Goal: Task Accomplishment & Management: Manage account settings

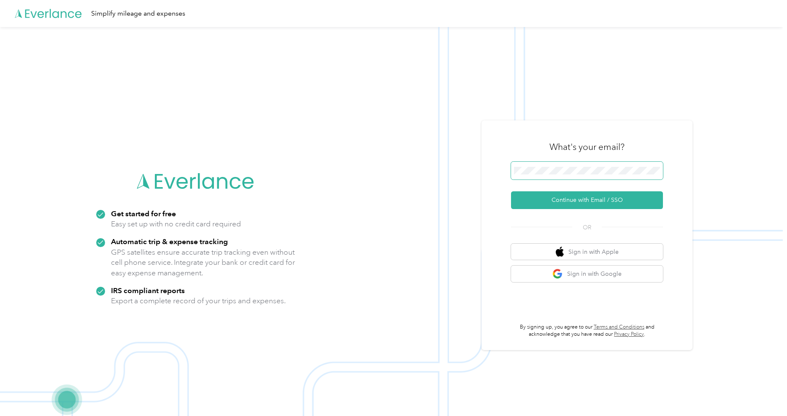
click at [563, 174] on span at bounding box center [587, 171] width 152 height 18
click at [564, 200] on button "Continue with Email / SSO" at bounding box center [587, 200] width 152 height 18
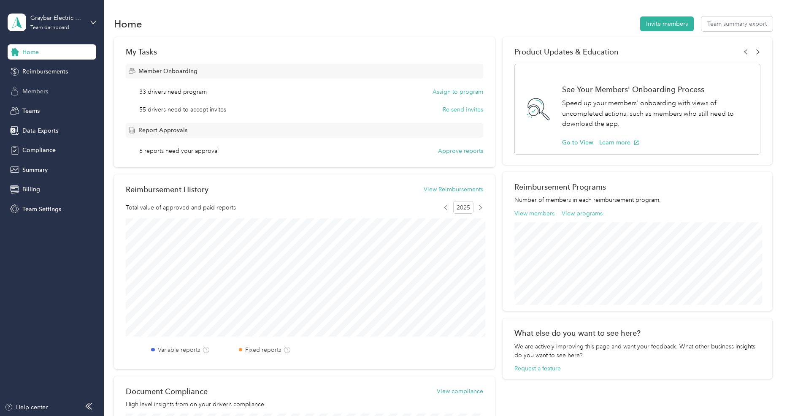
click at [39, 90] on span "Members" at bounding box center [35, 91] width 26 height 9
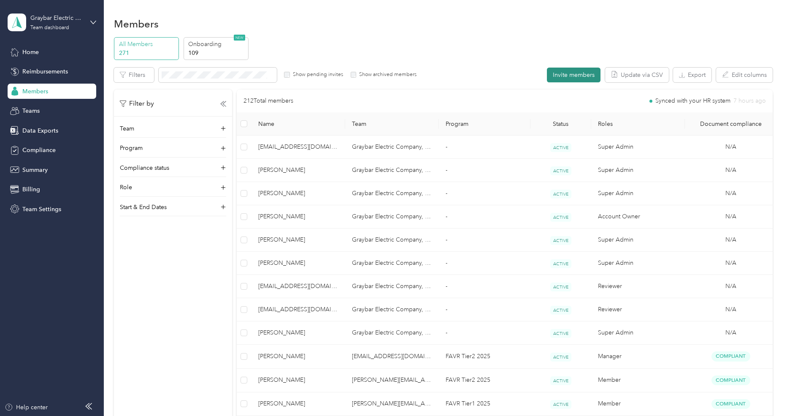
click at [582, 73] on button "Invite members" at bounding box center [574, 75] width 54 height 15
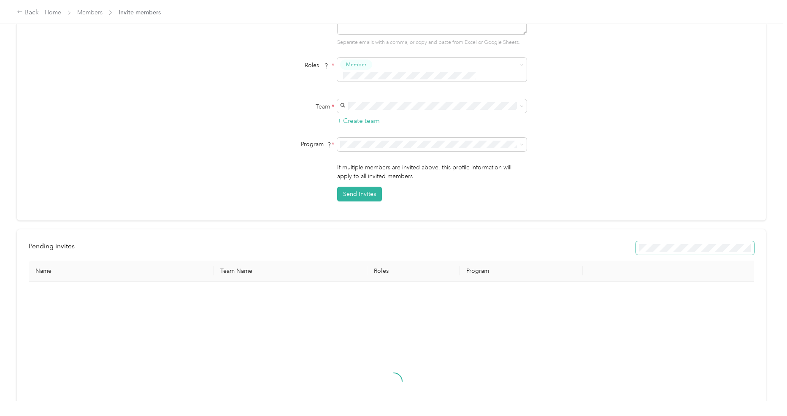
scroll to position [69, 0]
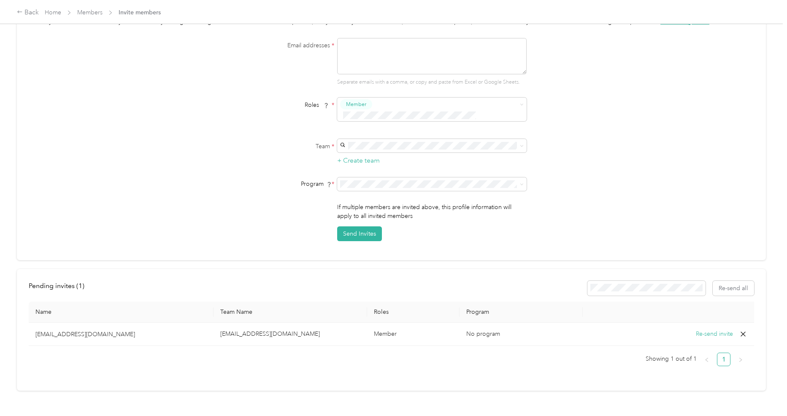
click at [742, 331] on icon at bounding box center [743, 333] width 5 height 5
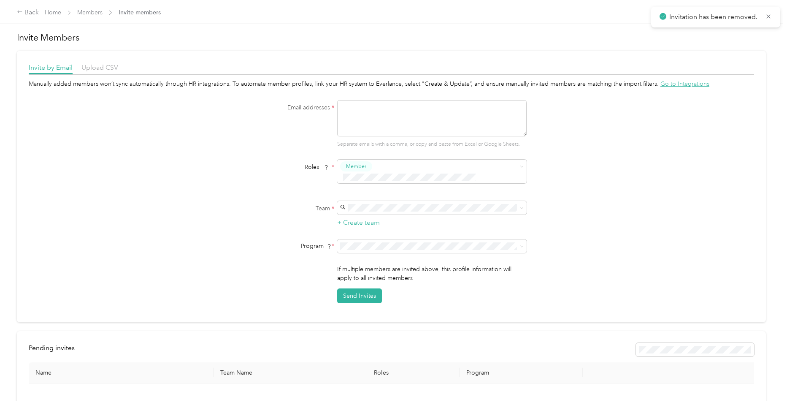
scroll to position [0, 0]
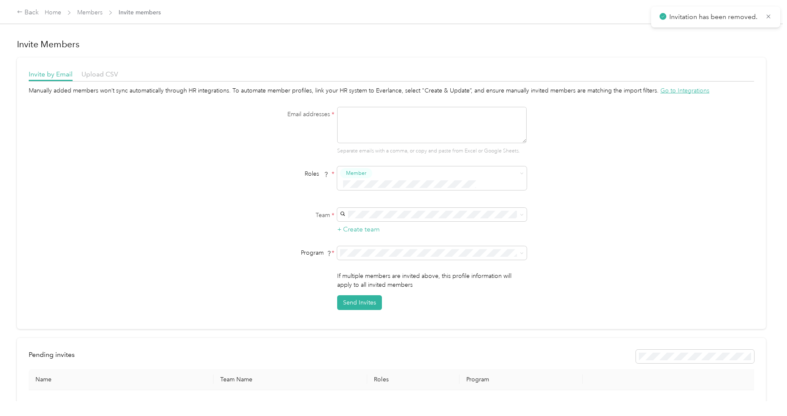
click at [395, 130] on textarea at bounding box center [431, 125] width 189 height 36
type textarea "[EMAIL_ADDRESS][DOMAIN_NAME]"
click at [267, 146] on div "Email addresses * [EMAIL_ADDRESS][DOMAIN_NAME] Separate emails with a comma, or…" at bounding box center [391, 131] width 325 height 48
click at [383, 208] on span at bounding box center [431, 215] width 189 height 14
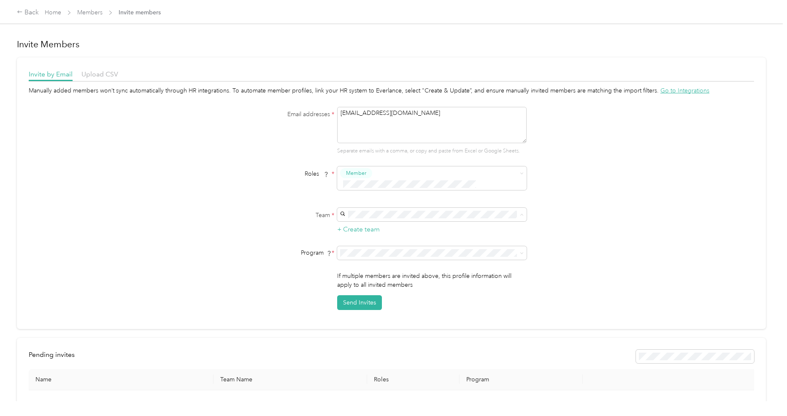
click at [383, 248] on div "[EMAIL_ADDRESS][DOMAIN_NAME] No managers" at bounding box center [434, 249] width 178 height 19
click at [370, 314] on span "No program" at bounding box center [362, 316] width 34 height 7
click at [399, 113] on textarea "[EMAIL_ADDRESS][DOMAIN_NAME]" at bounding box center [431, 125] width 189 height 36
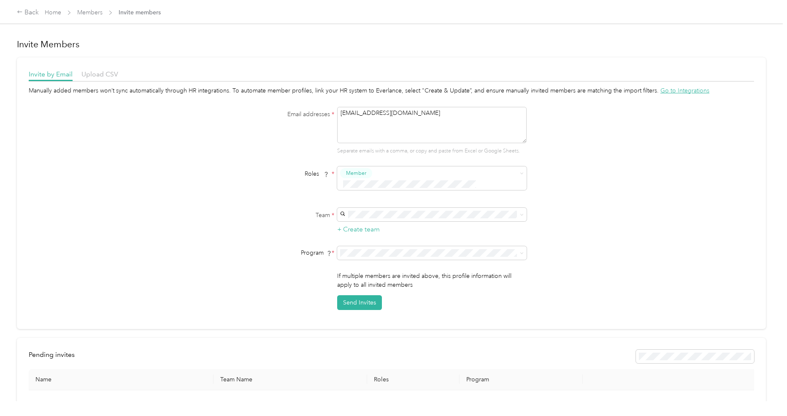
click at [270, 139] on div "Email addresses * [EMAIL_ADDRESS][DOMAIN_NAME] Separate emails with a comma, or…" at bounding box center [391, 131] width 325 height 48
click at [371, 295] on button "Send Invites" at bounding box center [359, 302] width 45 height 15
click at [44, 8] on div "Back Home Members Invite members" at bounding box center [89, 13] width 144 height 10
click at [50, 11] on link "Home" at bounding box center [53, 12] width 16 height 7
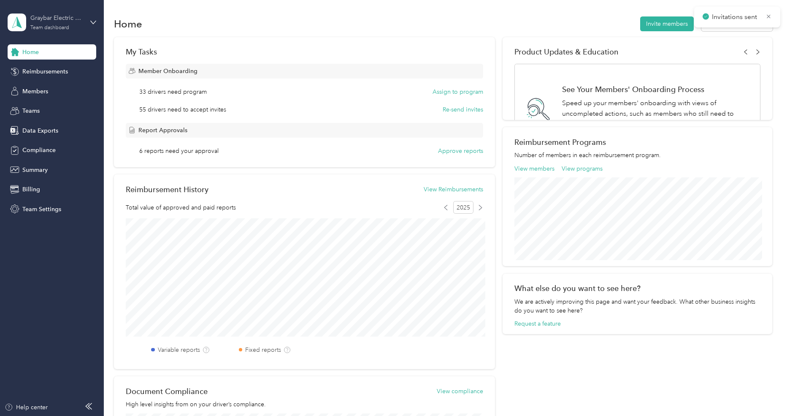
click at [53, 22] on div "Graybar Electric Company, Inc" at bounding box center [56, 18] width 53 height 9
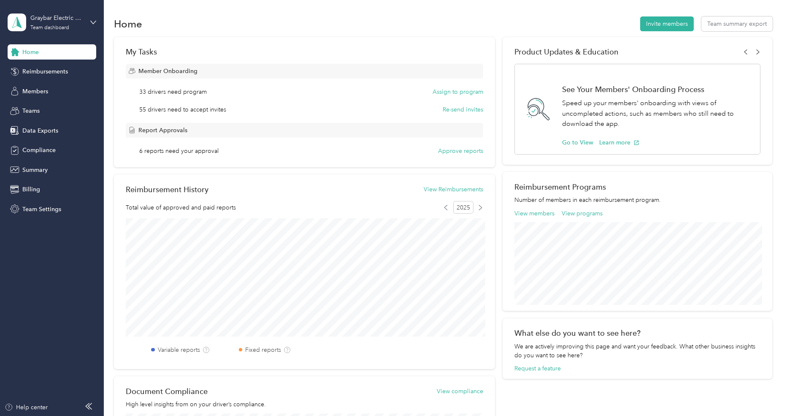
click at [46, 104] on div "Log out" at bounding box center [31, 107] width 32 height 9
